Goal: Task Accomplishment & Management: Use online tool/utility

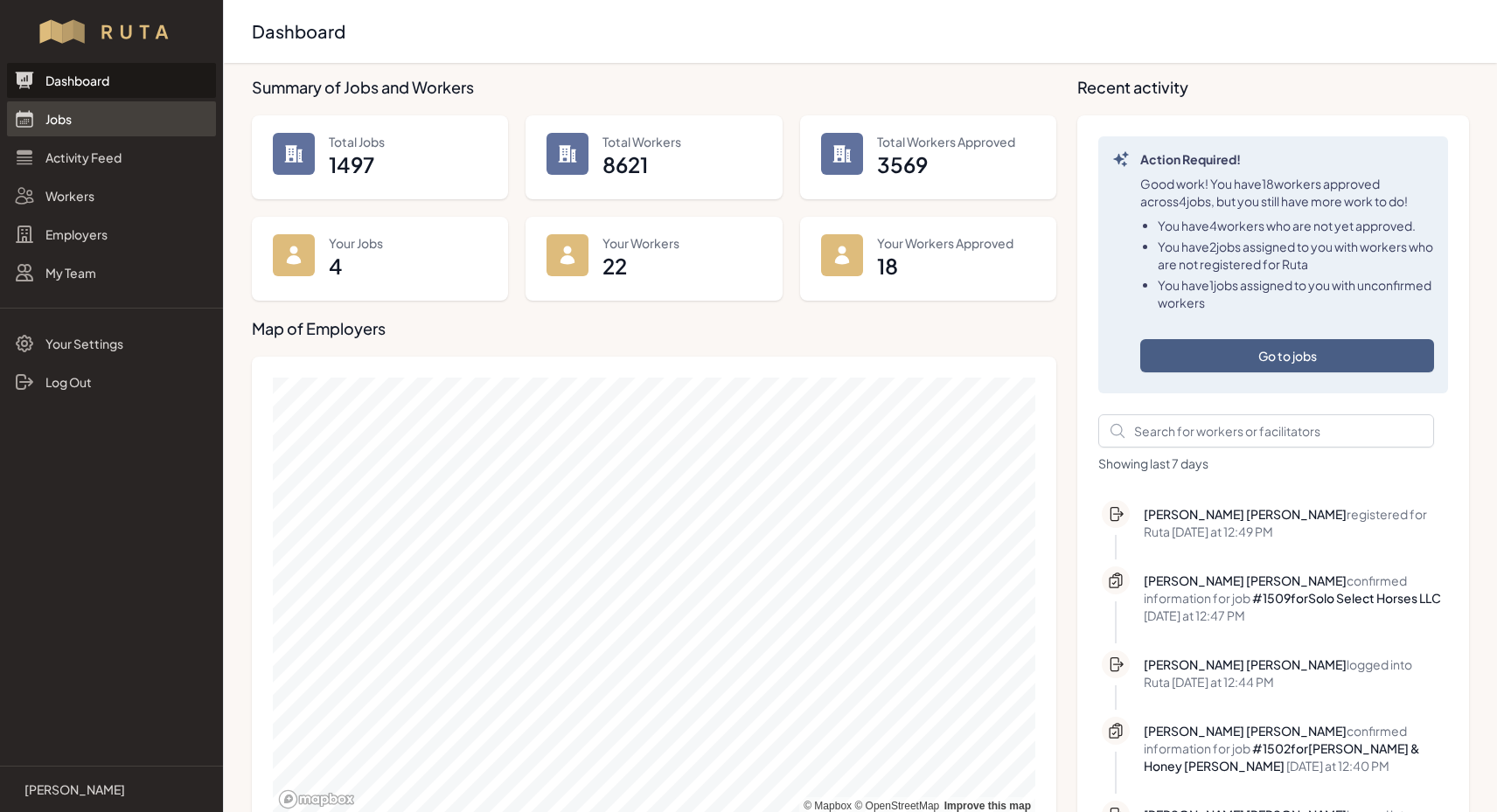
click at [63, 120] on link "Jobs" at bounding box center [111, 119] width 209 height 35
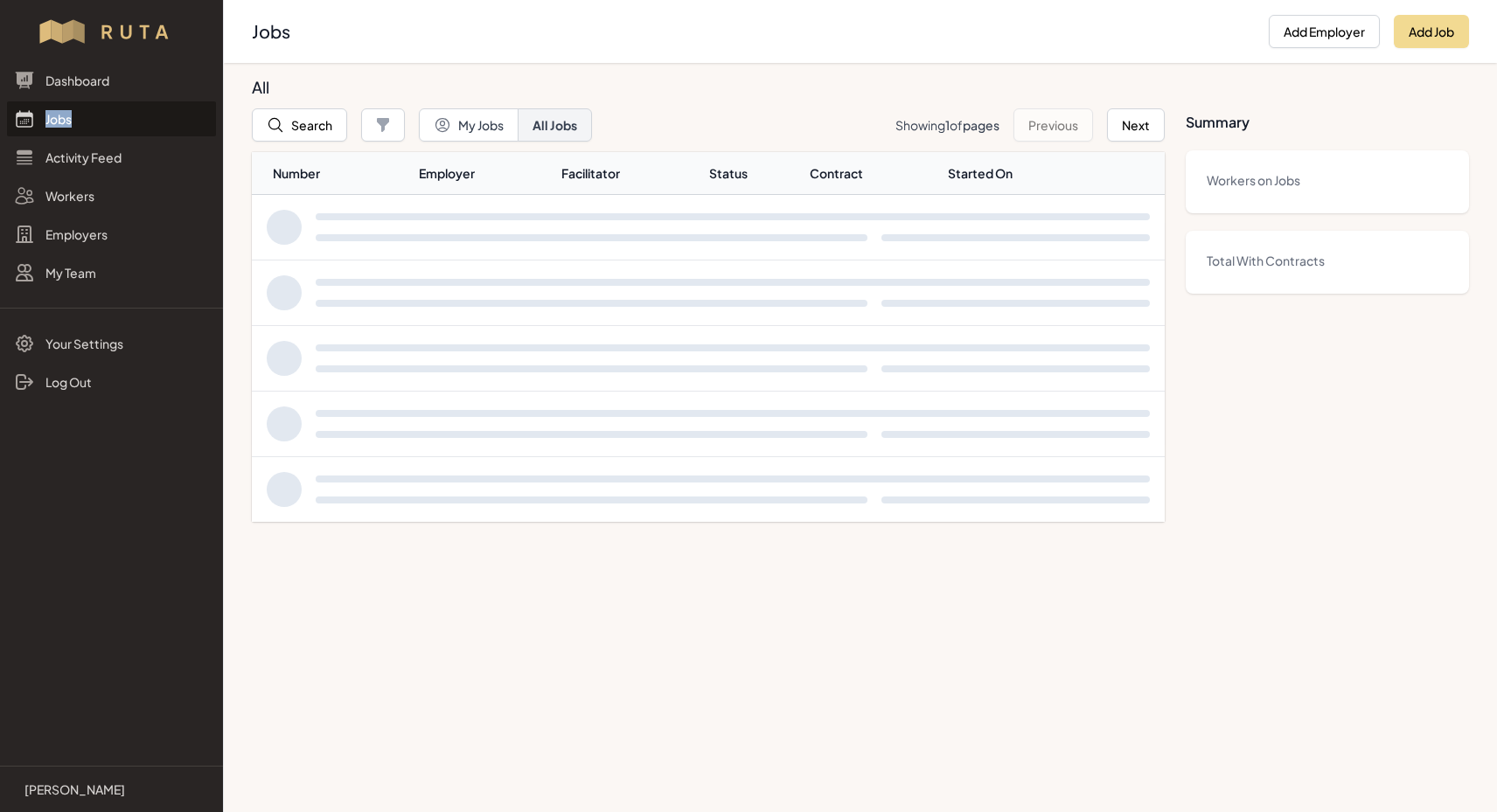
click at [63, 120] on link "Jobs" at bounding box center [111, 119] width 209 height 35
click at [317, 127] on button "Search" at bounding box center [299, 125] width 95 height 33
click at [317, 127] on div at bounding box center [748, 406] width 1497 height 812
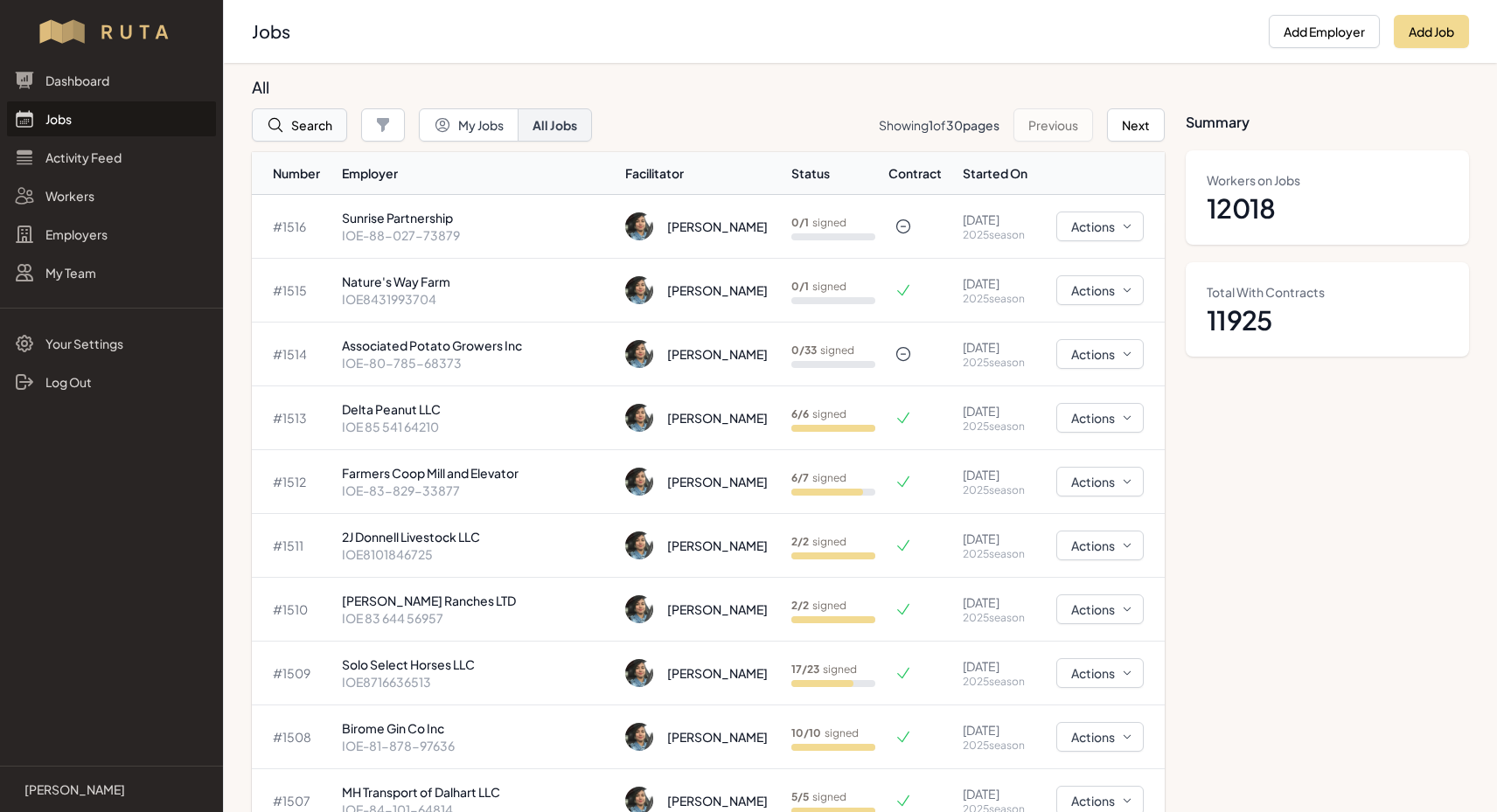
click at [277, 124] on icon "button" at bounding box center [276, 125] width 18 height 18
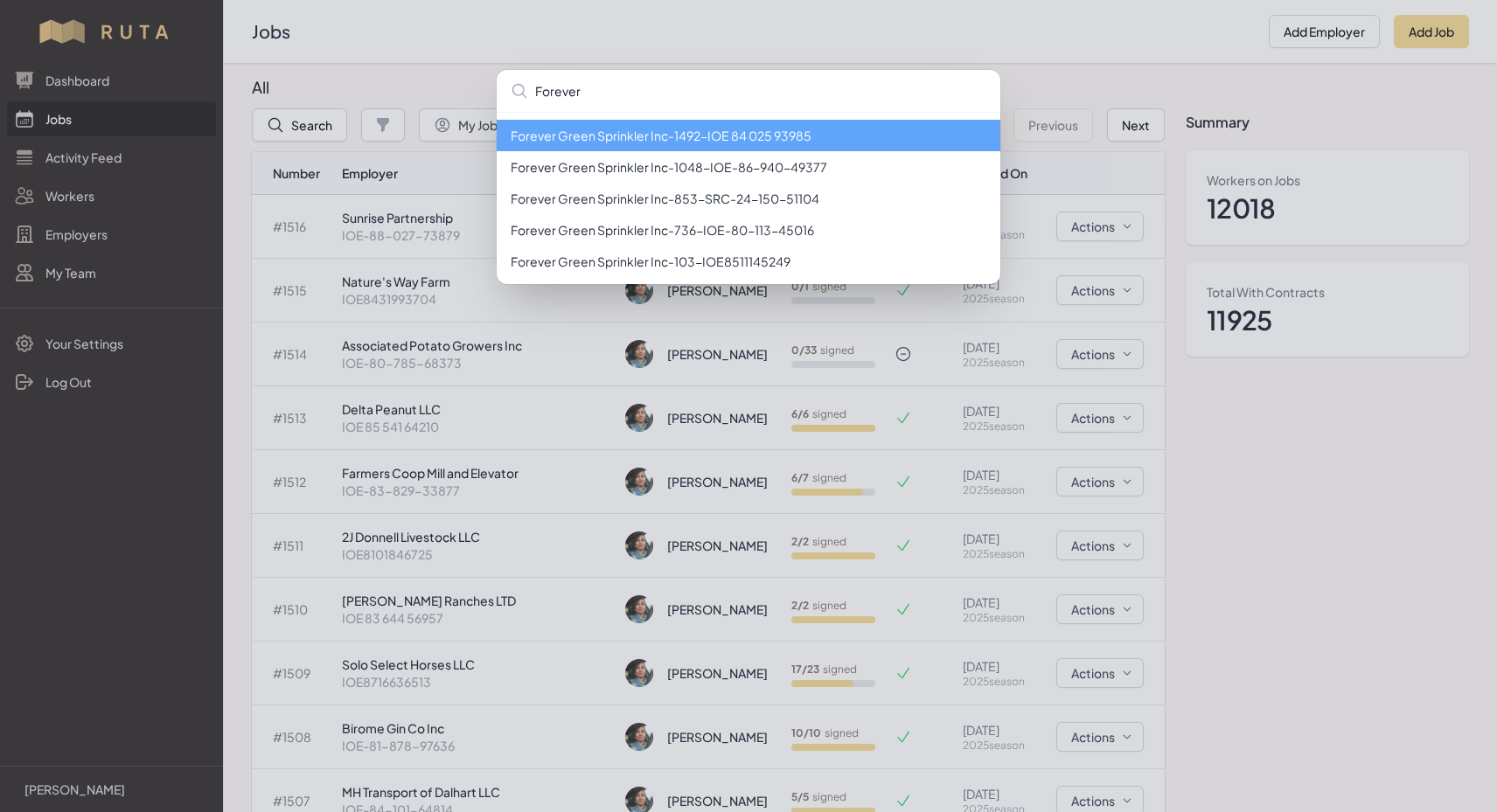
type input "Forever"
click at [635, 132] on li "Forever Green Sprinkler Inc - 1492 - IOE 84 025 93985" at bounding box center [748, 135] width 504 height 31
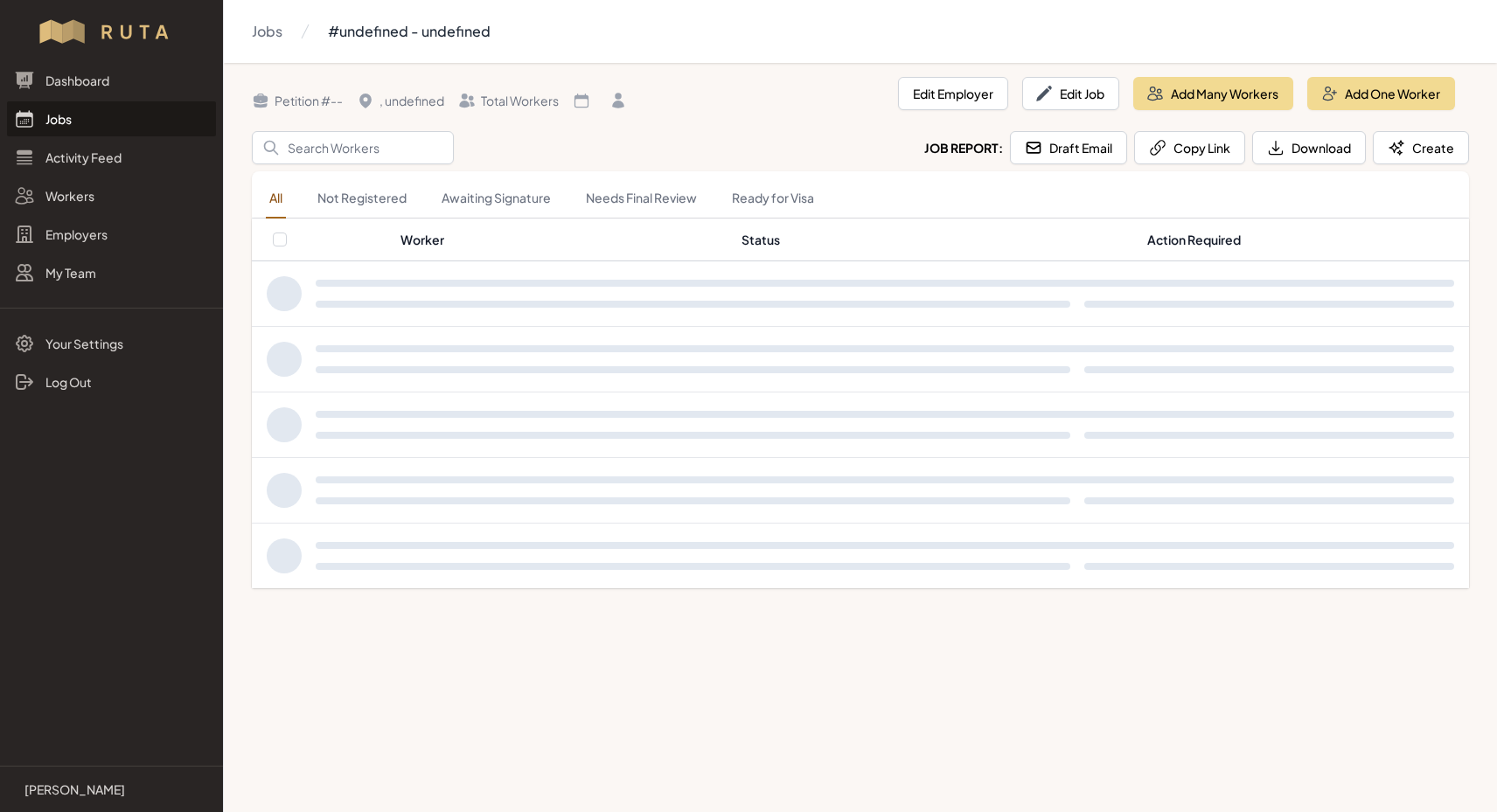
click at [635, 132] on div "Search Job Report: Draft Email Copy Link Download Create" at bounding box center [860, 147] width 1217 height 33
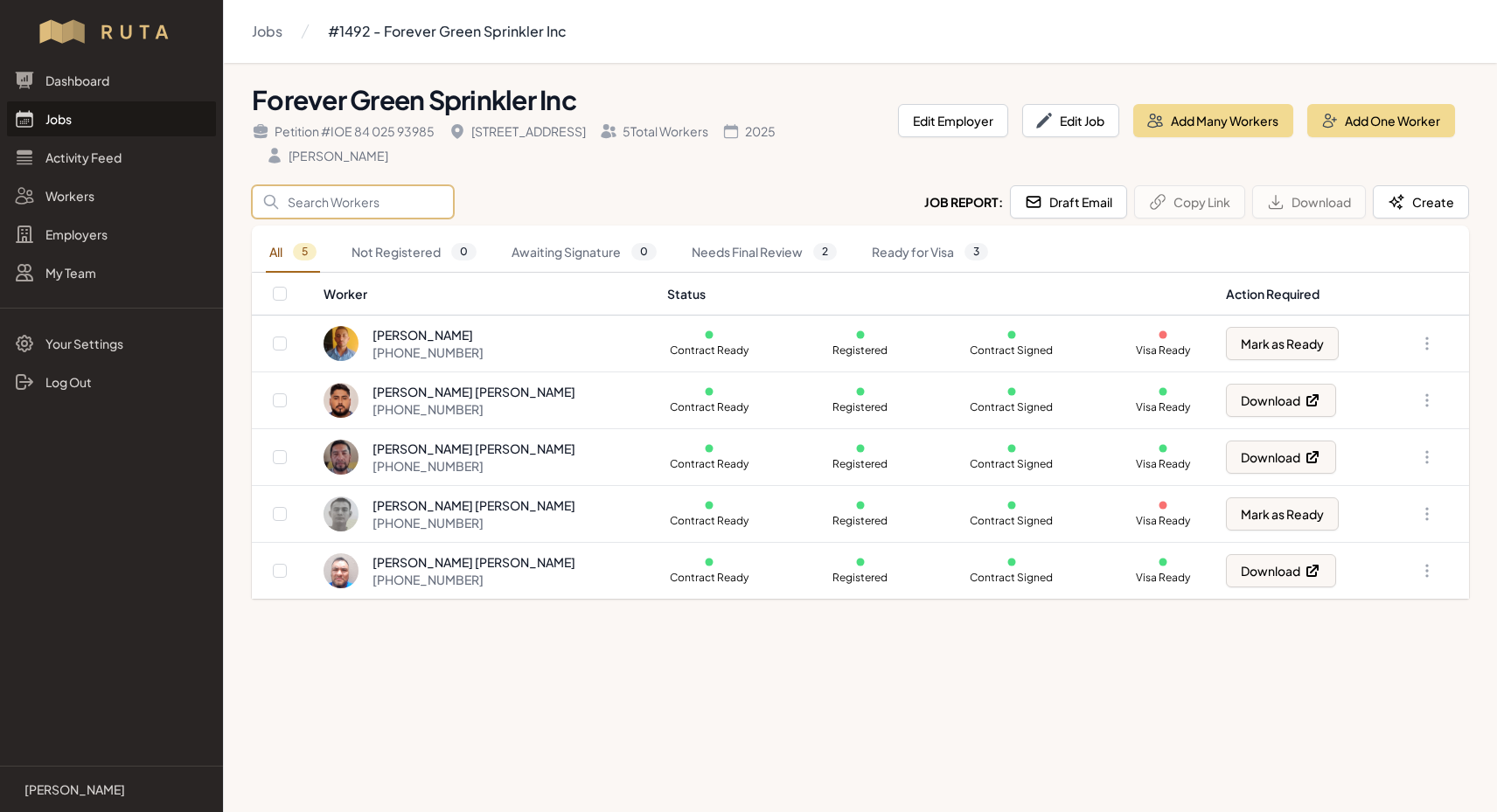
click at [369, 210] on input "Search" at bounding box center [352, 201] width 202 height 33
click at [1065, 206] on button "Draft Email" at bounding box center [1068, 201] width 117 height 33
click at [68, 127] on link "Jobs" at bounding box center [111, 119] width 209 height 35
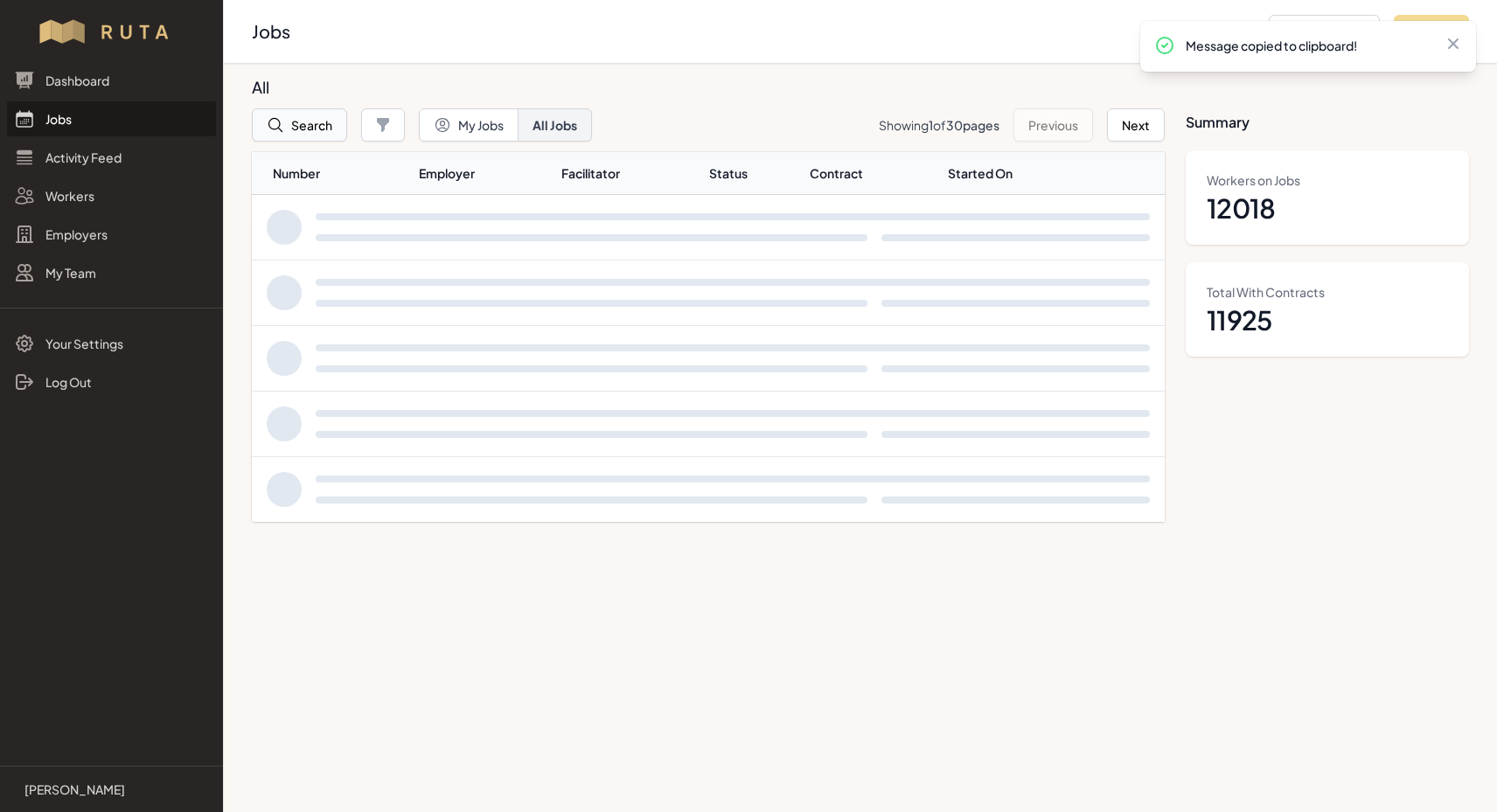
click at [286, 128] on button "Search" at bounding box center [299, 125] width 95 height 33
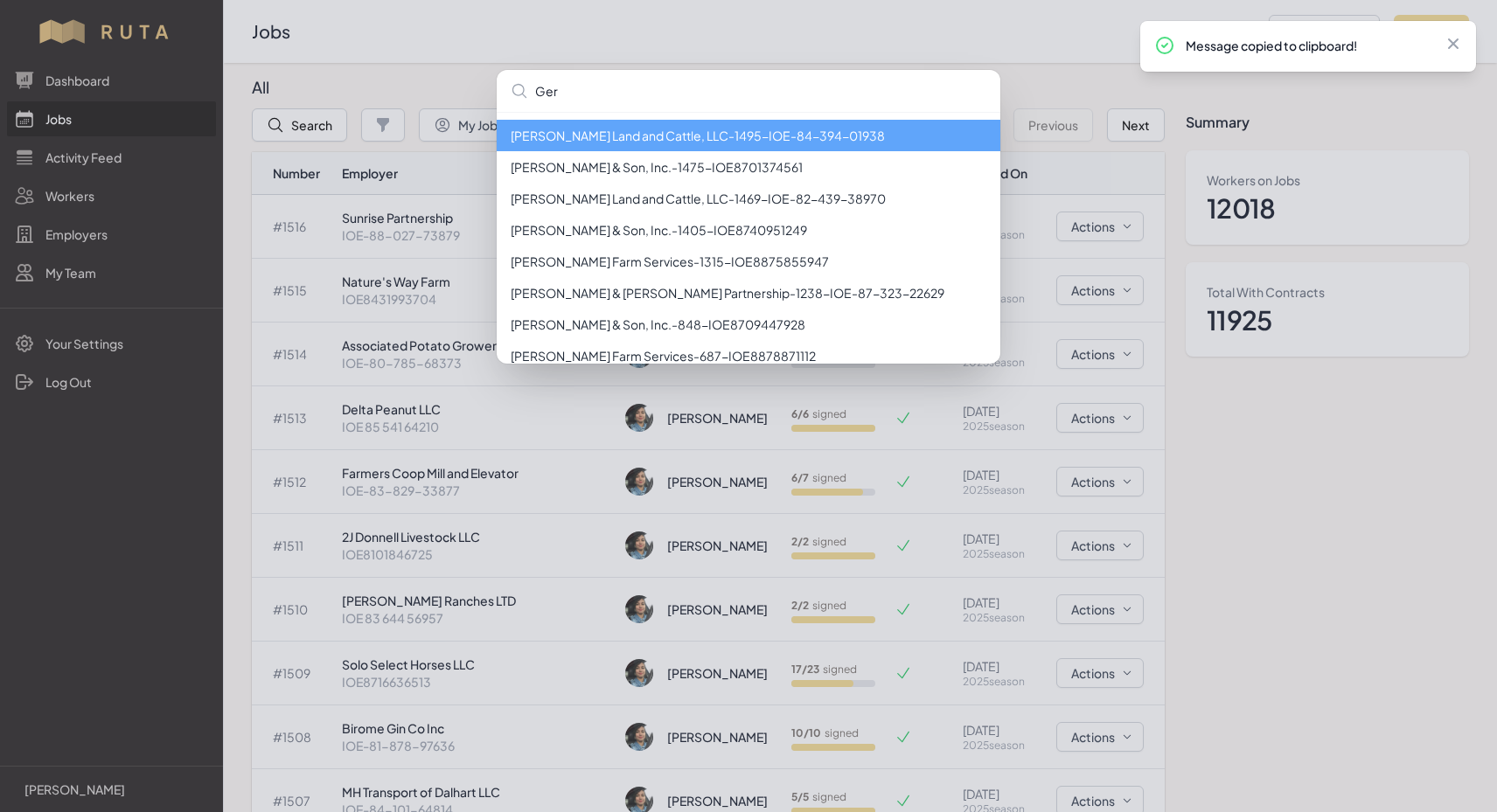
type input "Ger"
click at [557, 140] on li "[PERSON_NAME] Land and Cattle, LLC - 1495 - IOE-84-394-01938" at bounding box center [748, 135] width 504 height 31
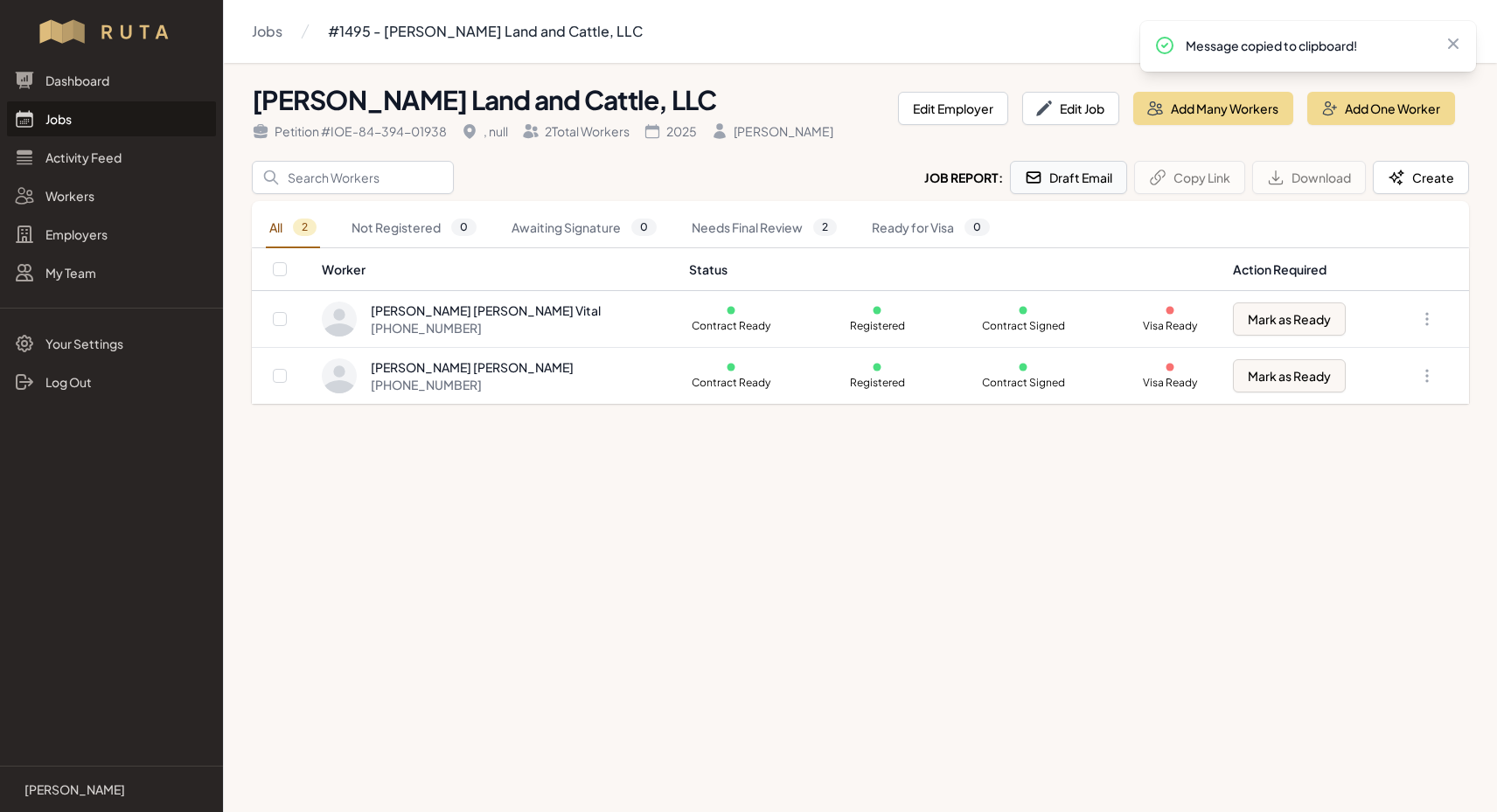
click at [1077, 184] on button "Draft Email" at bounding box center [1068, 176] width 117 height 33
click at [63, 123] on link "Jobs" at bounding box center [111, 119] width 209 height 35
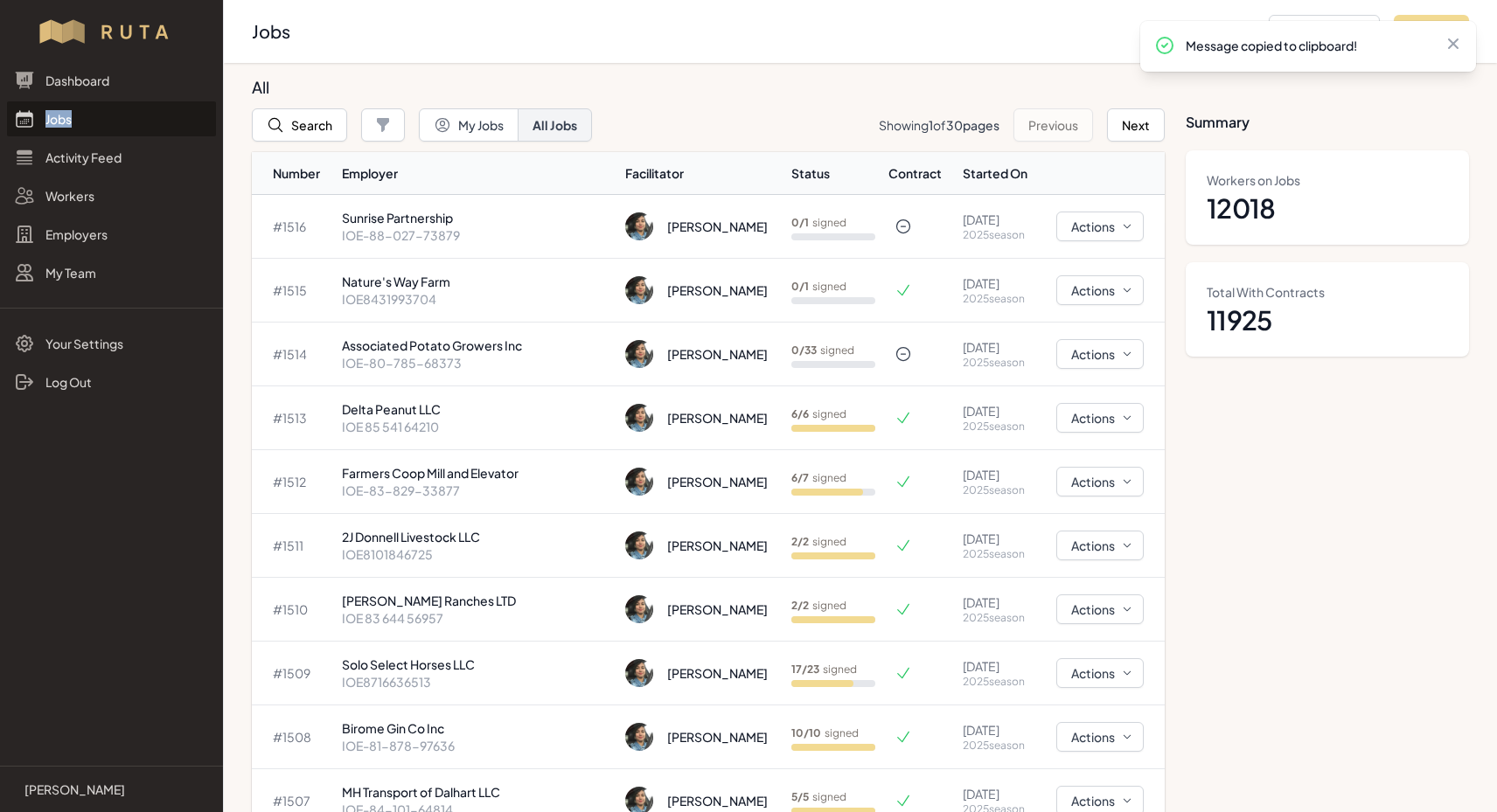
click at [63, 123] on link "Jobs" at bounding box center [111, 119] width 209 height 35
